Goal: Navigation & Orientation: Find specific page/section

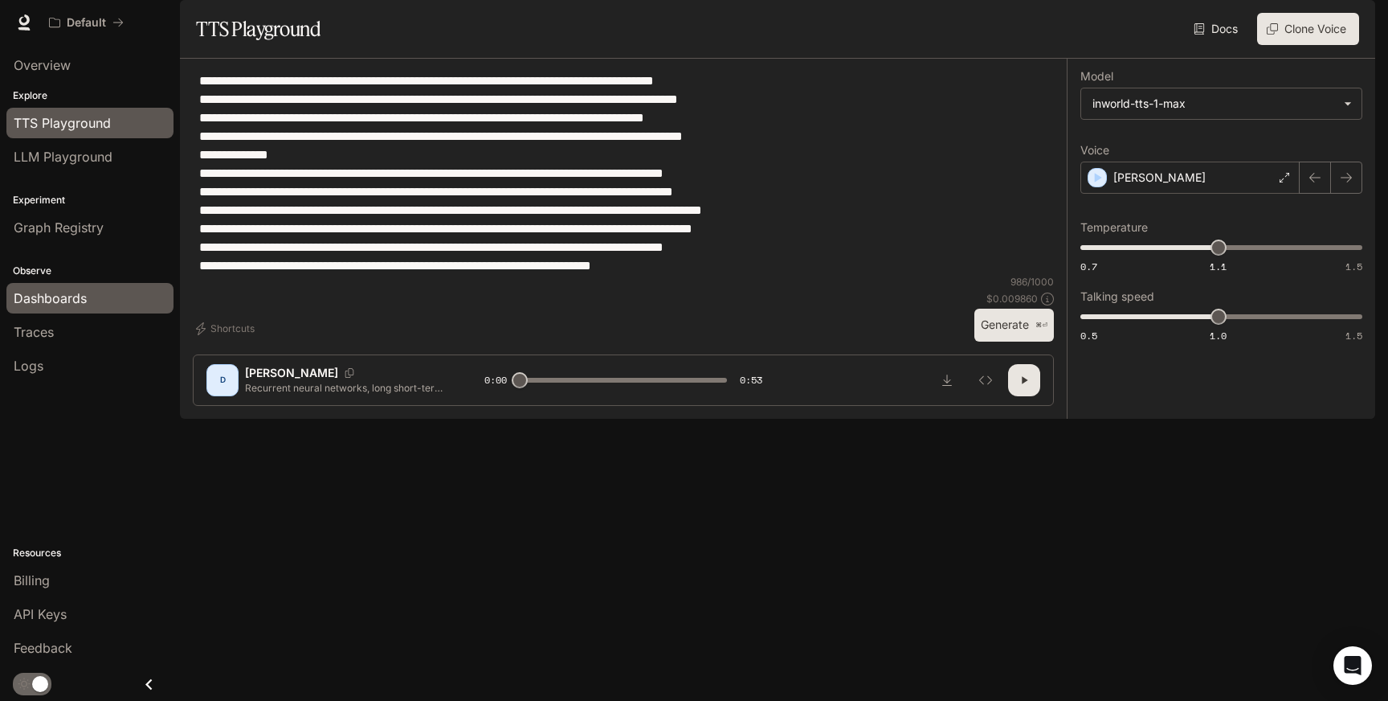
click at [56, 296] on span "Dashboards" at bounding box center [50, 297] width 73 height 19
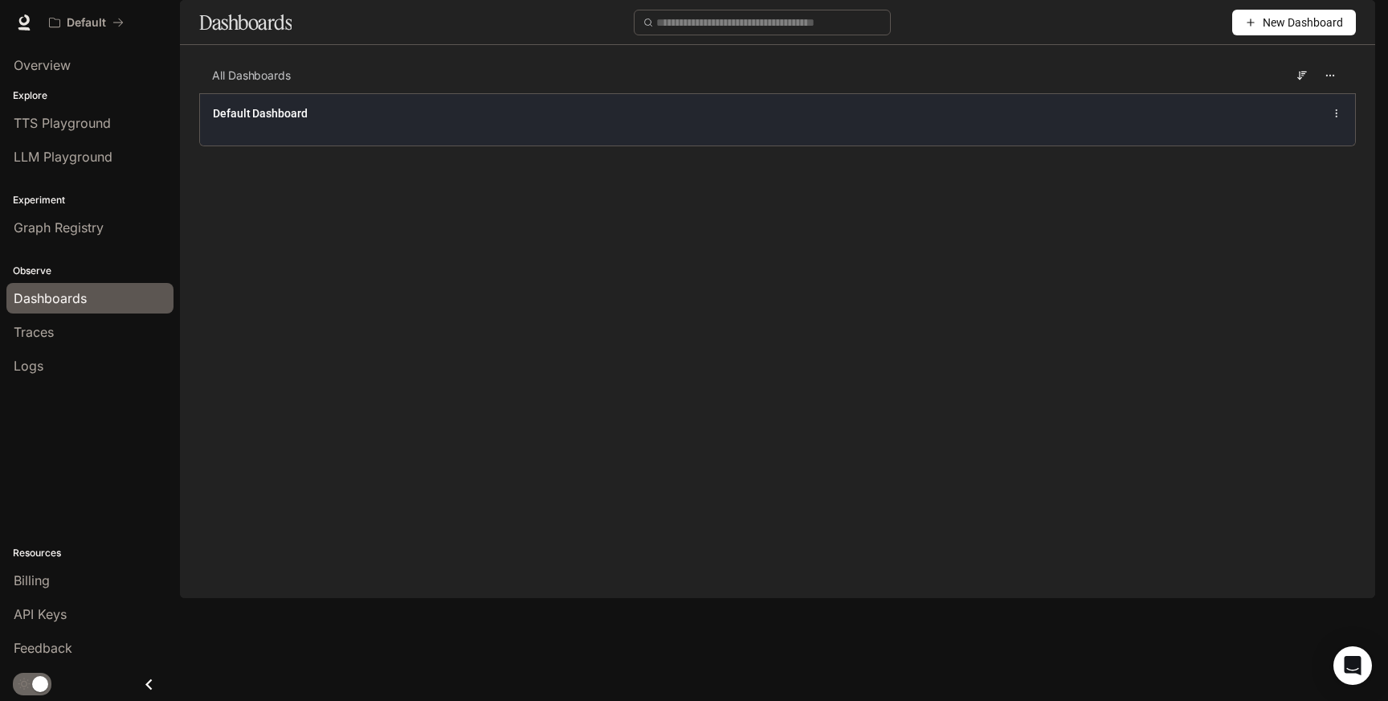
click at [282, 121] on span "Default Dashboard" at bounding box center [260, 113] width 95 height 16
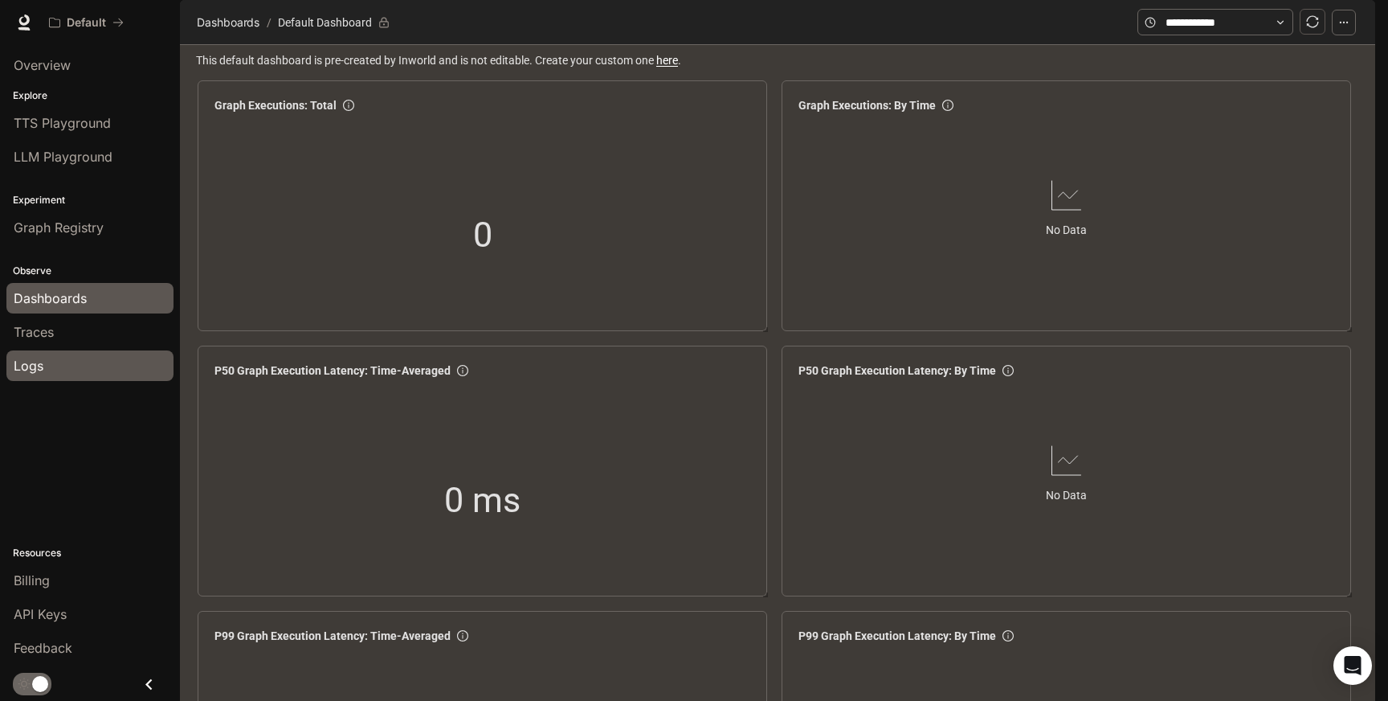
scroll to position [43, 0]
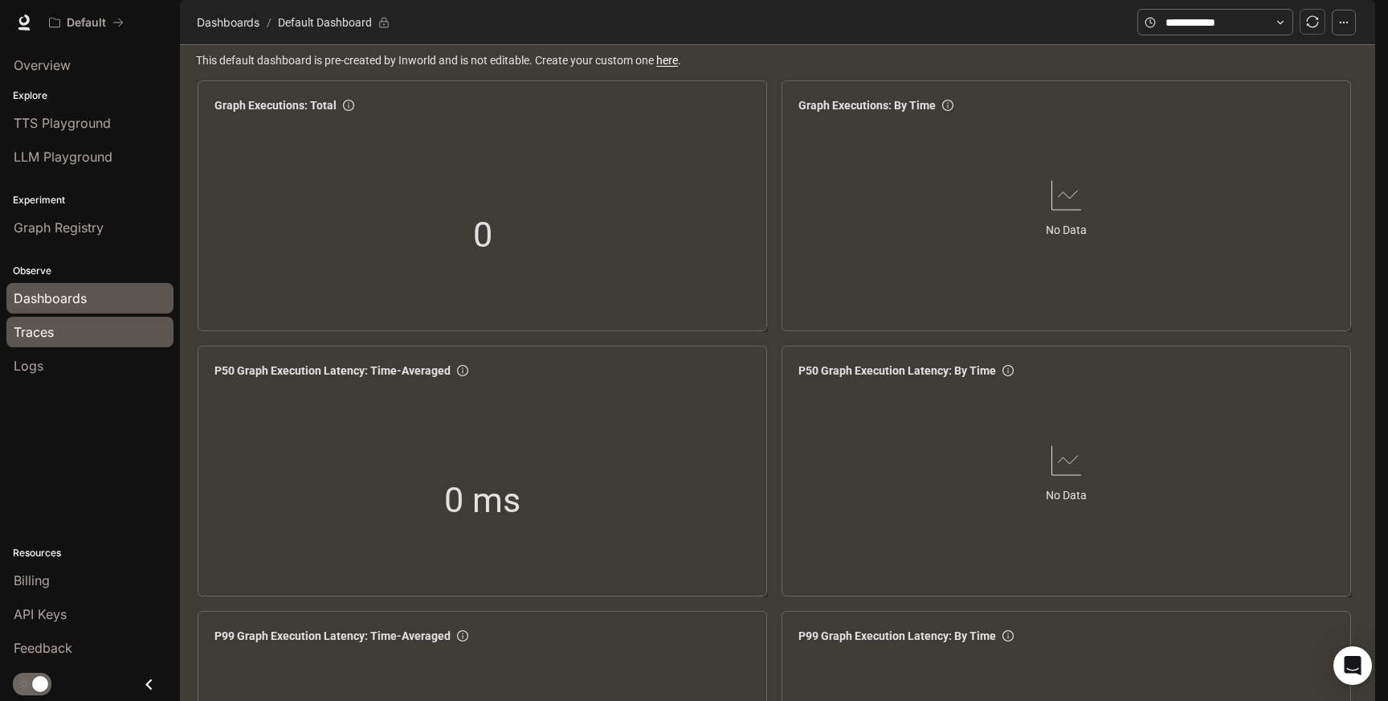
click at [43, 337] on span "Traces" at bounding box center [34, 331] width 40 height 19
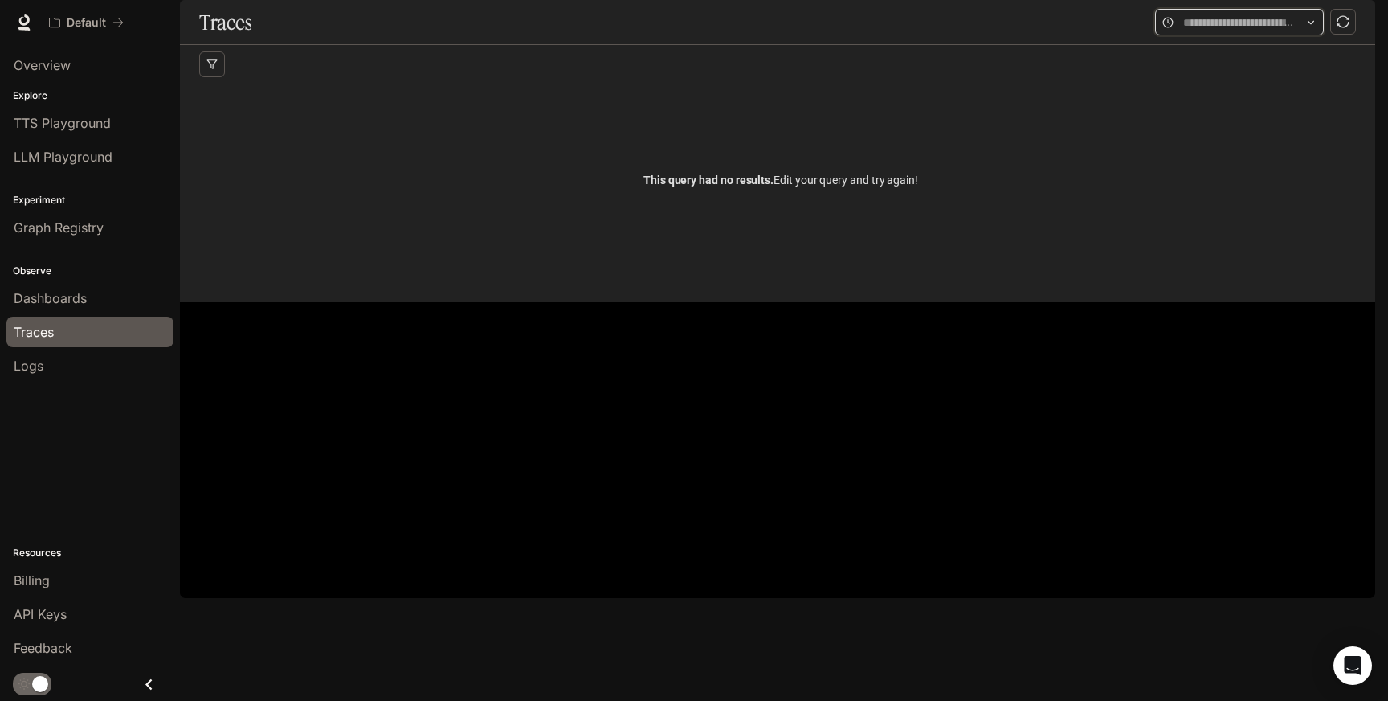
click at [1279, 31] on input "text" at bounding box center [1239, 23] width 112 height 18
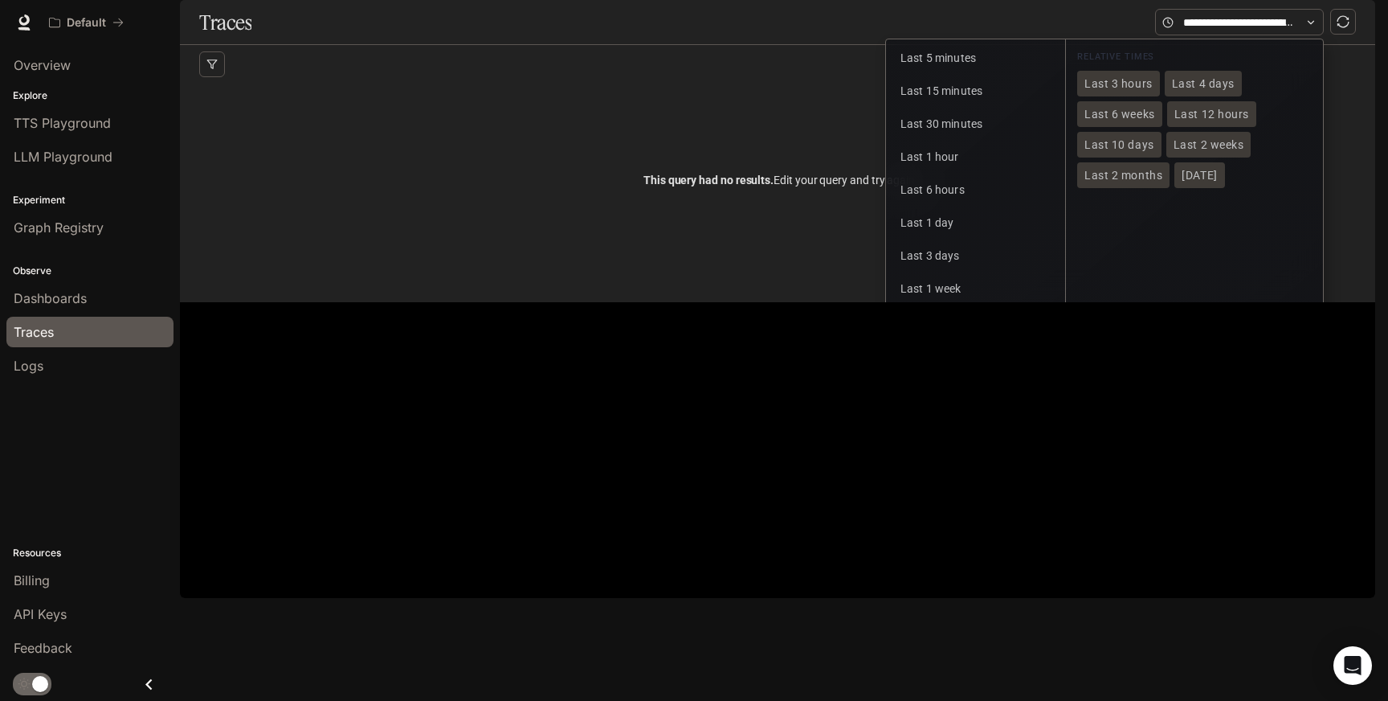
click at [957, 328] on span "Last 1 month" at bounding box center [935, 321] width 68 height 13
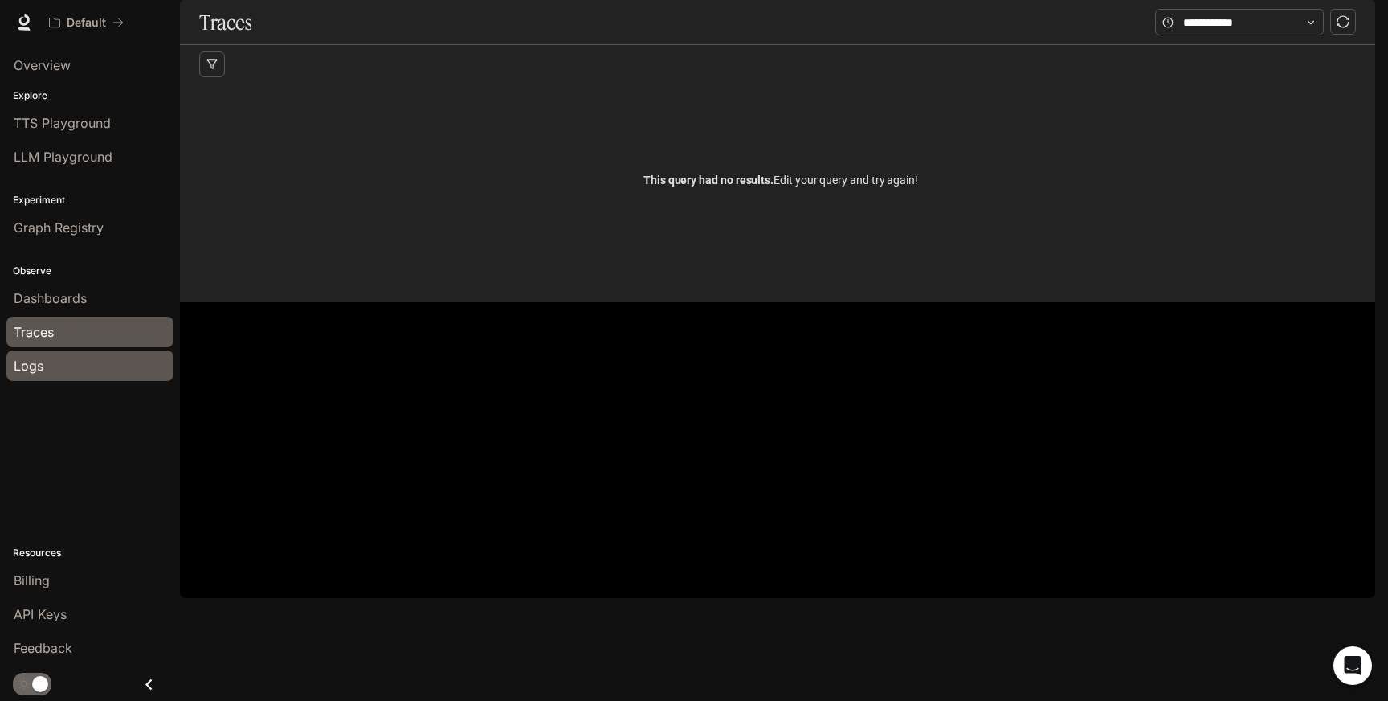
click at [51, 363] on div "Logs" at bounding box center [90, 365] width 153 height 19
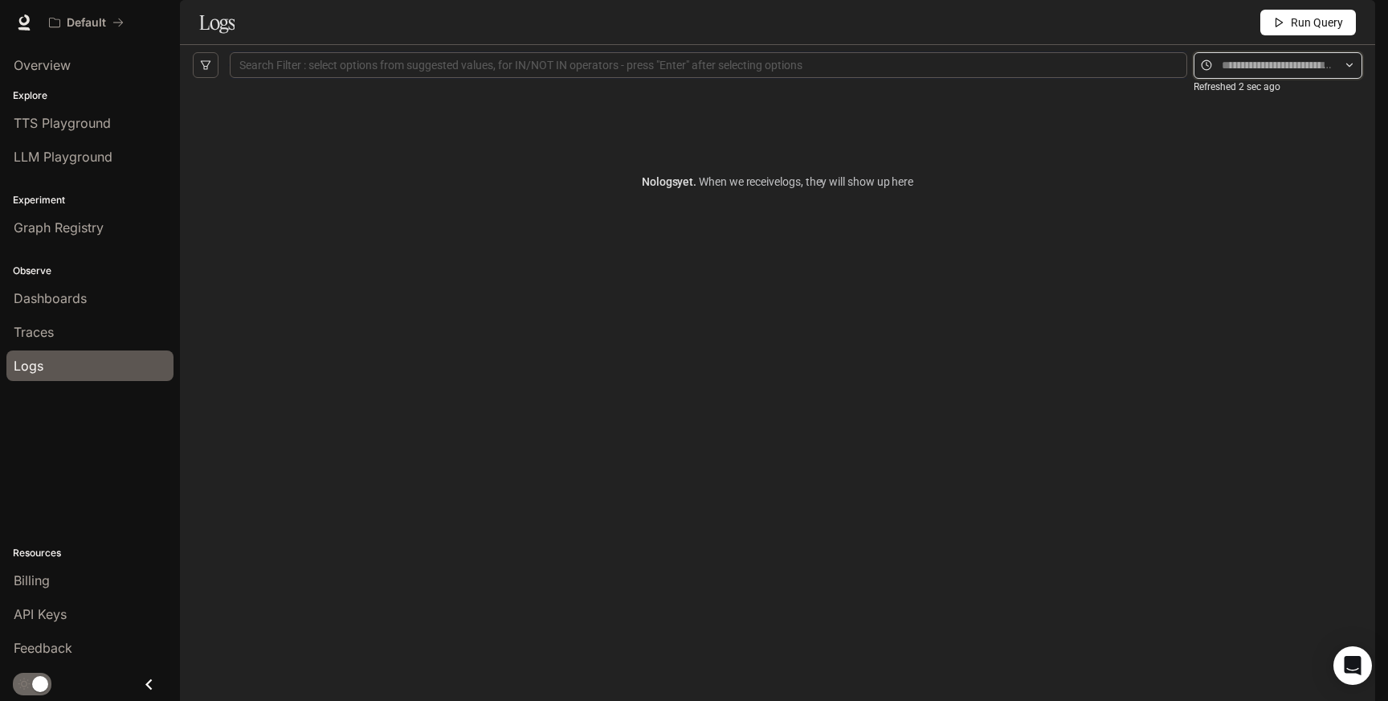
click at [1272, 74] on input "text" at bounding box center [1278, 65] width 112 height 18
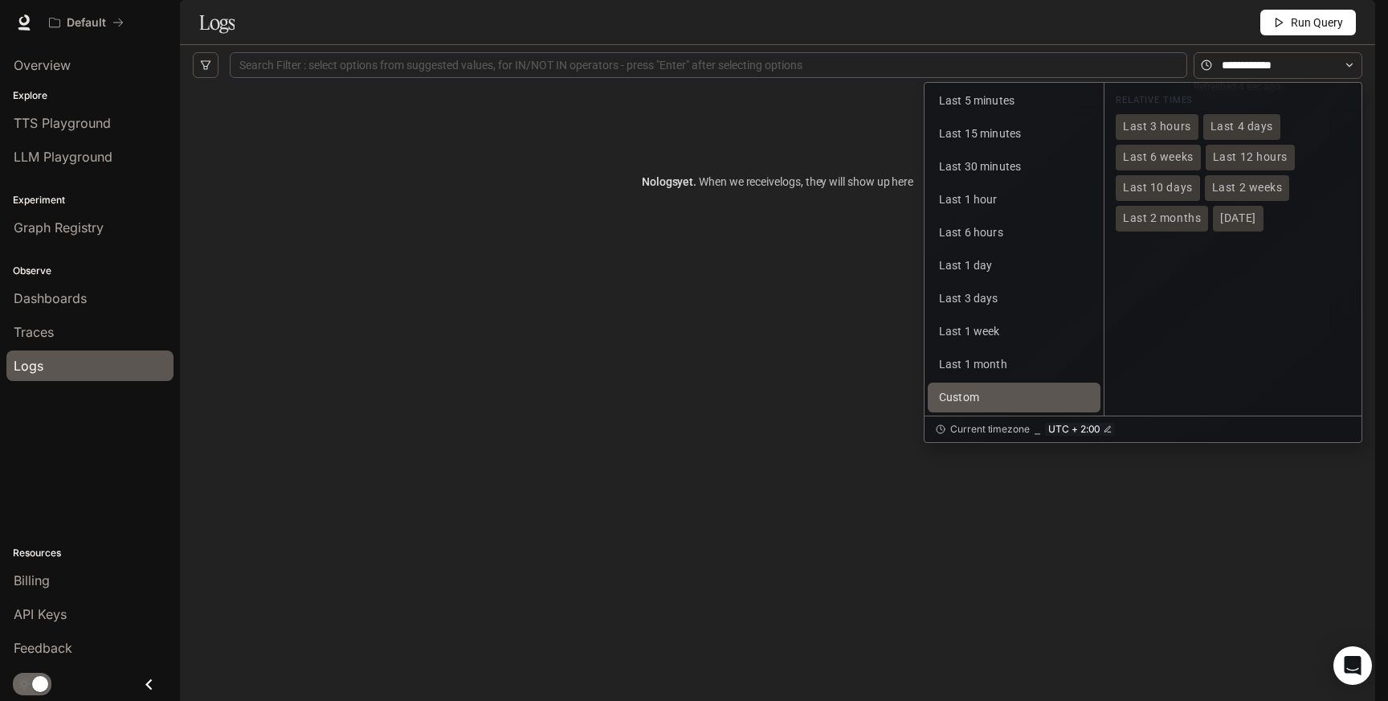
click at [989, 412] on button "Custom" at bounding box center [1014, 397] width 173 height 30
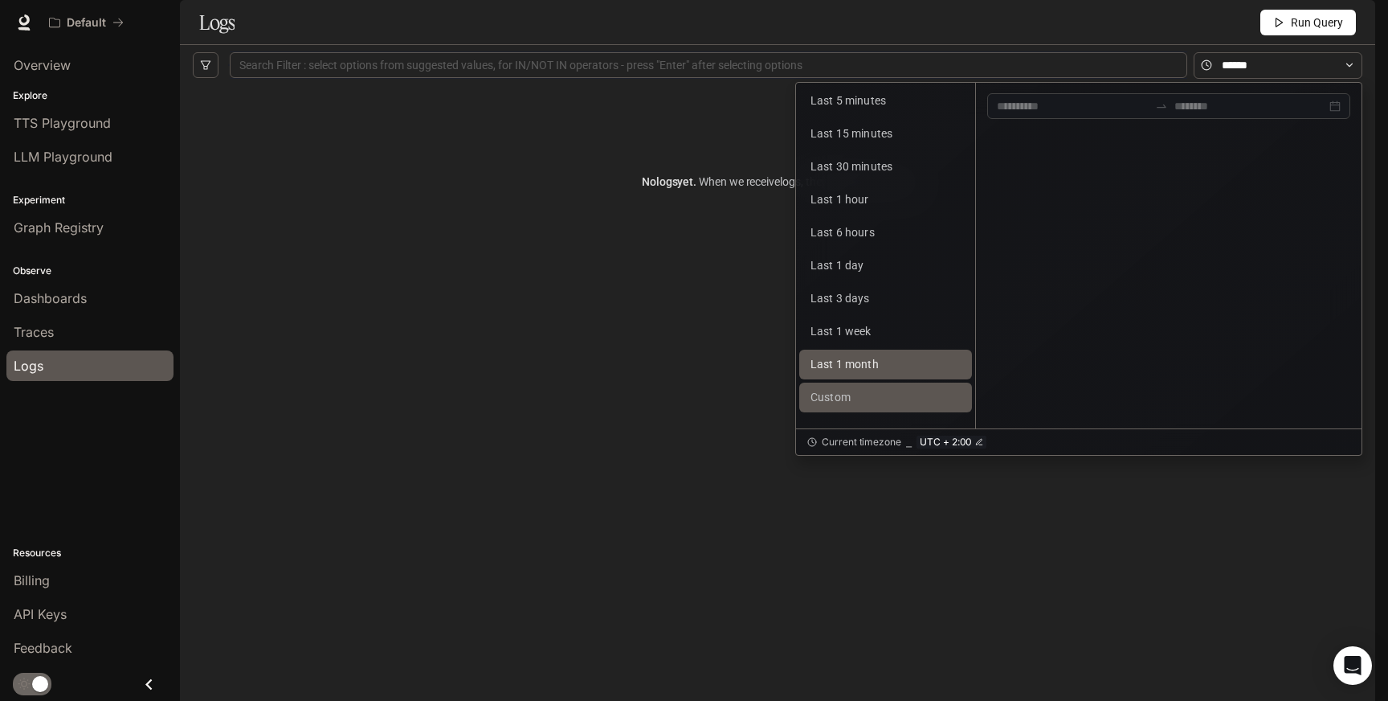
click at [933, 379] on button "Last 1 month" at bounding box center [885, 364] width 173 height 30
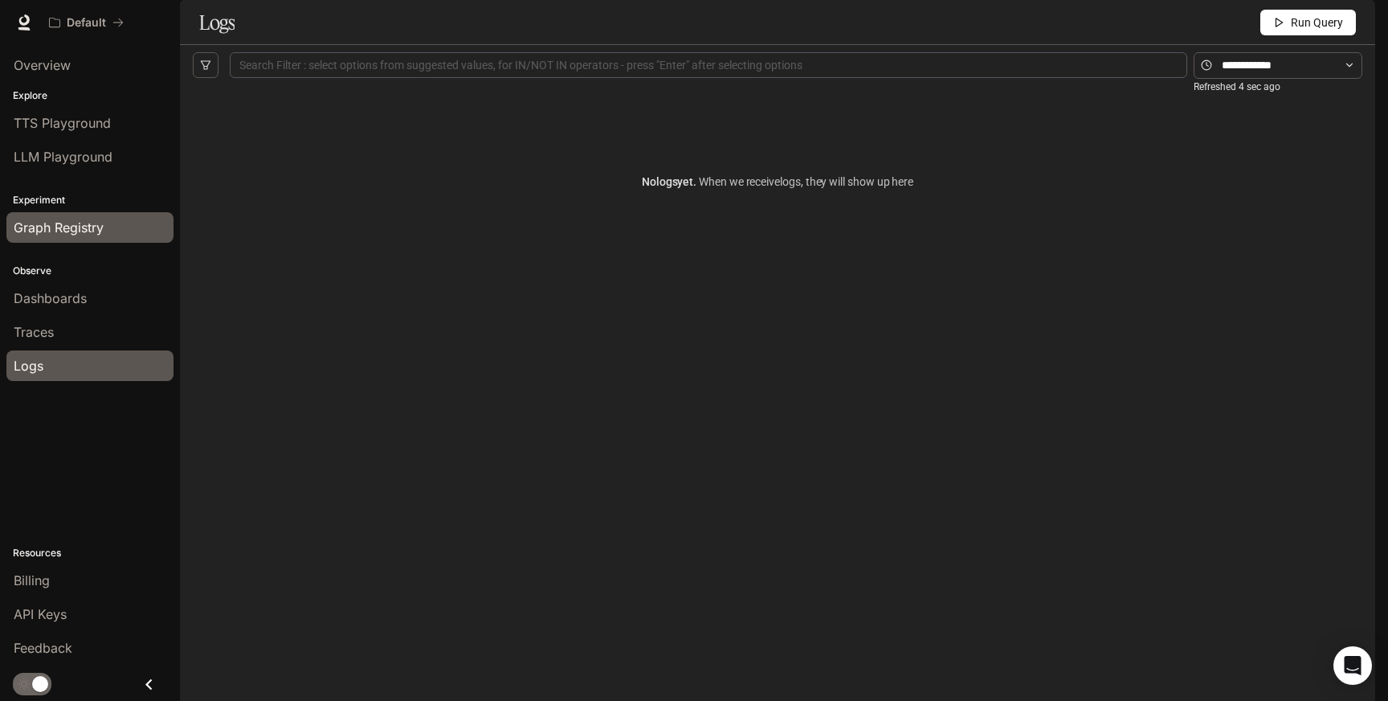
click at [91, 239] on link "Graph Registry" at bounding box center [89, 227] width 167 height 31
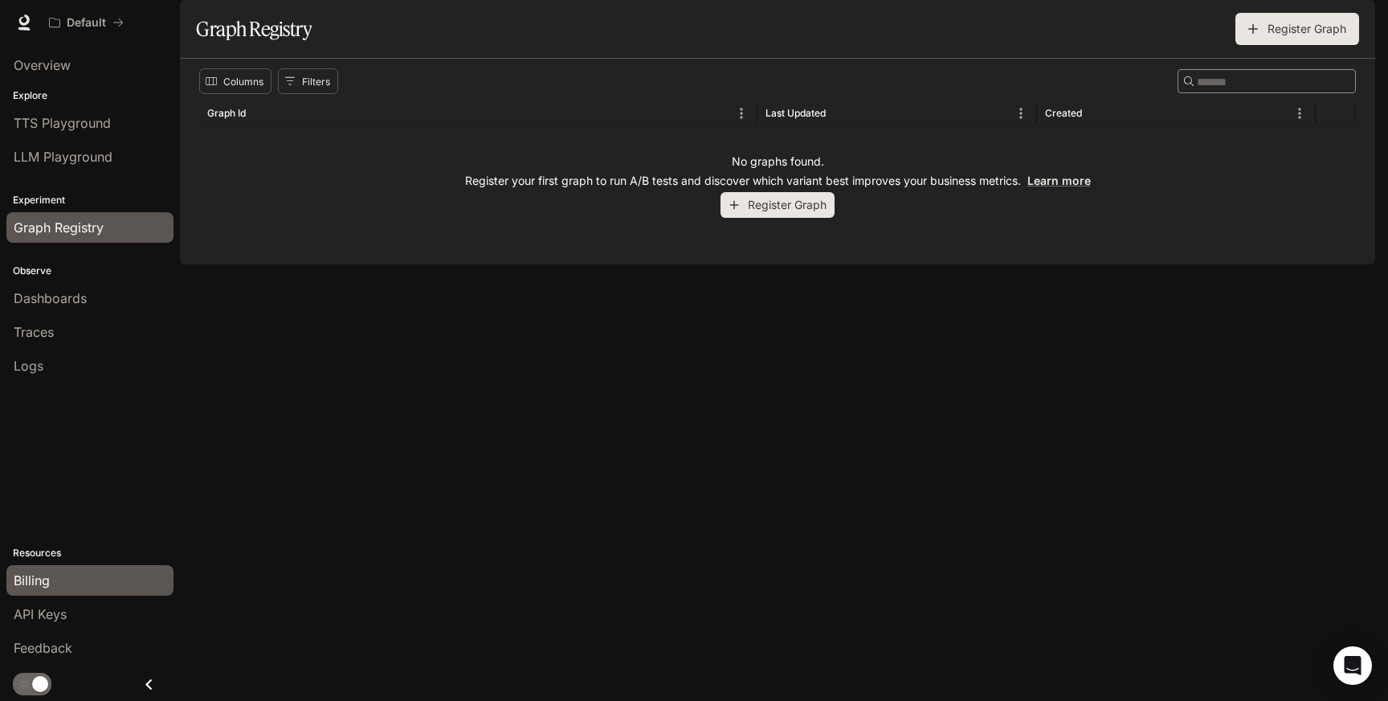
click at [56, 591] on link "Billing" at bounding box center [89, 580] width 167 height 31
